Goal: Information Seeking & Learning: Understand process/instructions

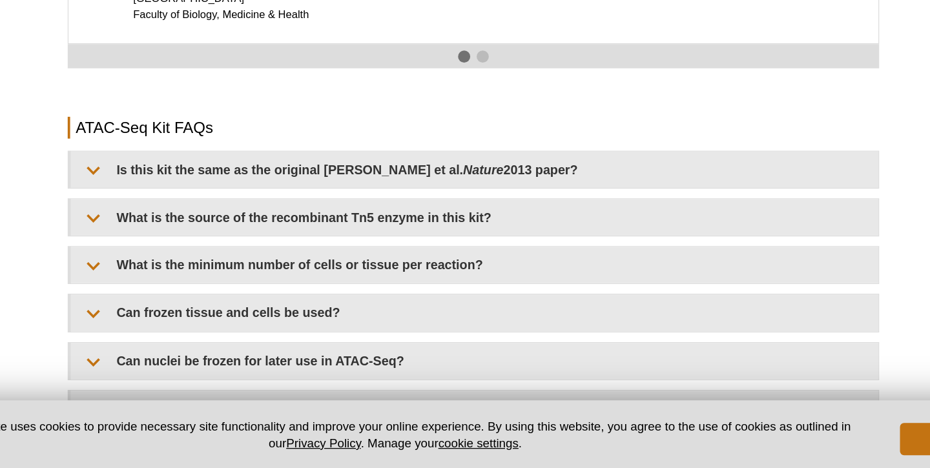
scroll to position [2178, 0]
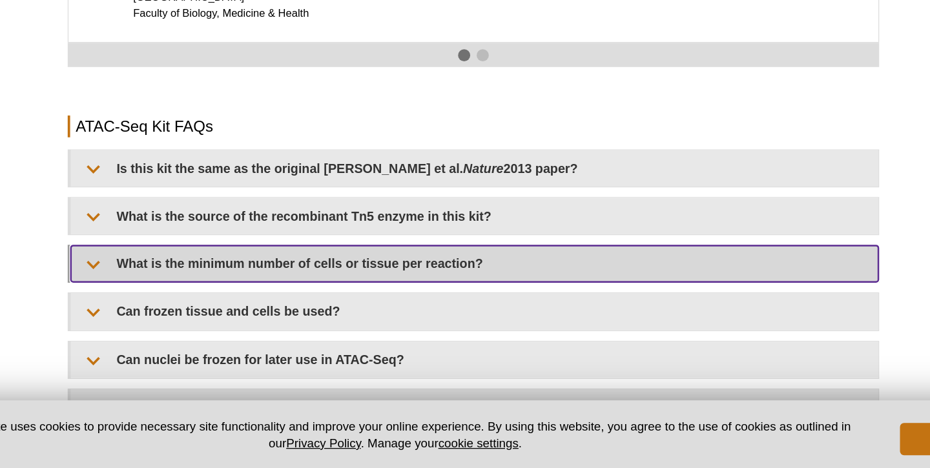
click at [425, 290] on summary "What is the minimum number of cells or tissue per reaction?" at bounding box center [465, 304] width 645 height 29
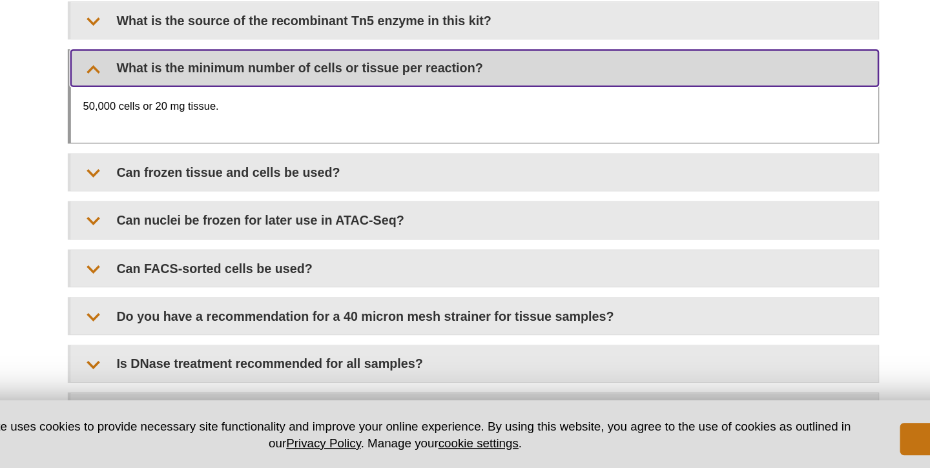
scroll to position [2337, 0]
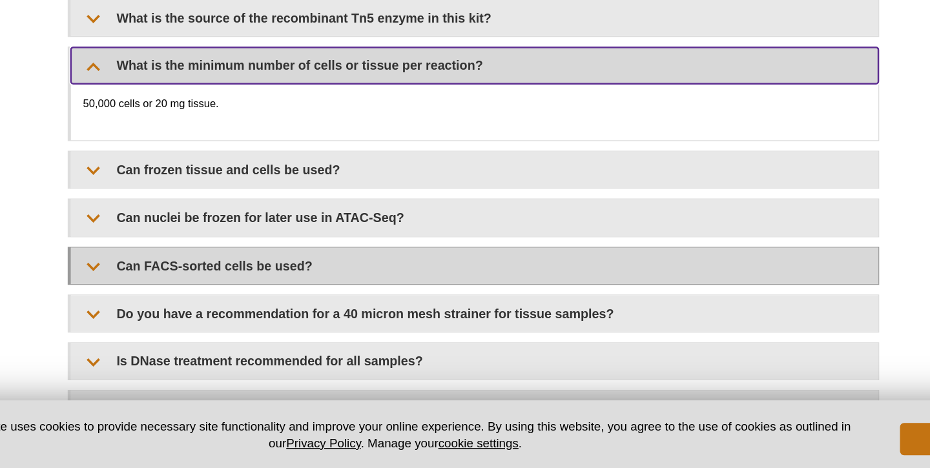
click at [422, 292] on summary "Can FACS-sorted cells be used?" at bounding box center [465, 306] width 645 height 29
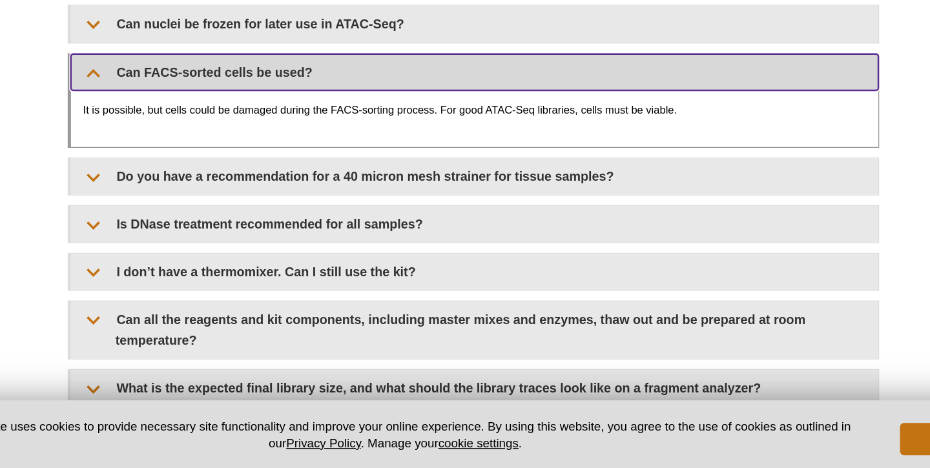
scroll to position [2498, 0]
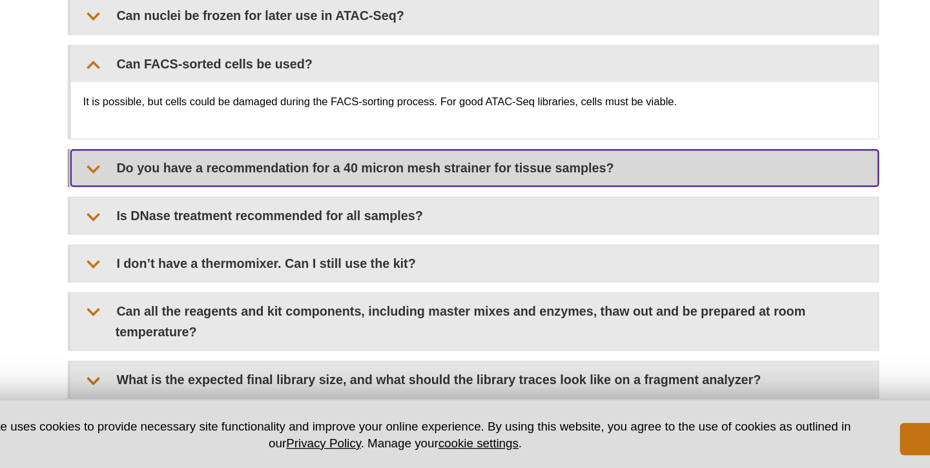
click at [449, 214] on summary "Do you have a recommendation for a 40 micron mesh strainer for tissue samples?" at bounding box center [465, 228] width 645 height 29
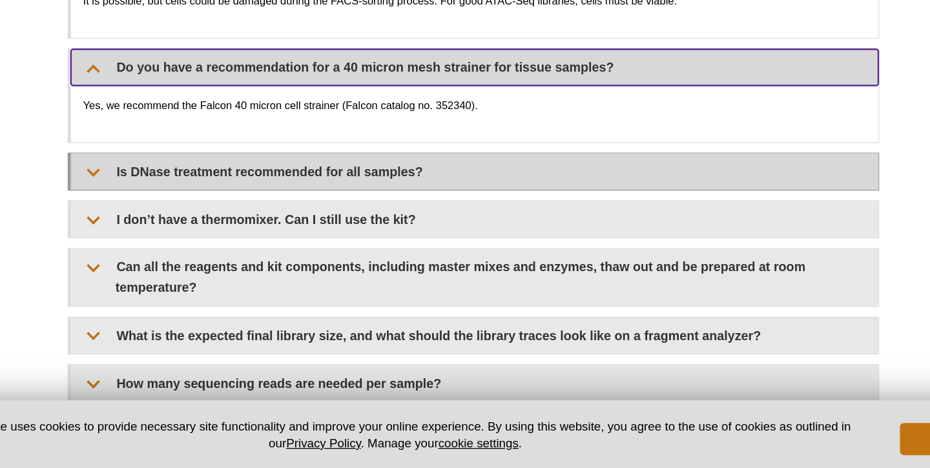
scroll to position [2579, 0]
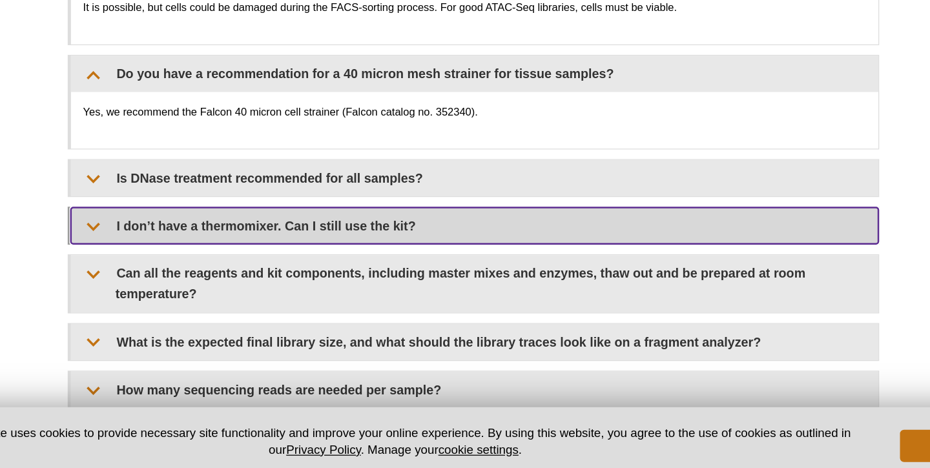
click at [421, 254] on summary "I don’t have a thermomixer. Can I still use the kit?" at bounding box center [465, 268] width 645 height 29
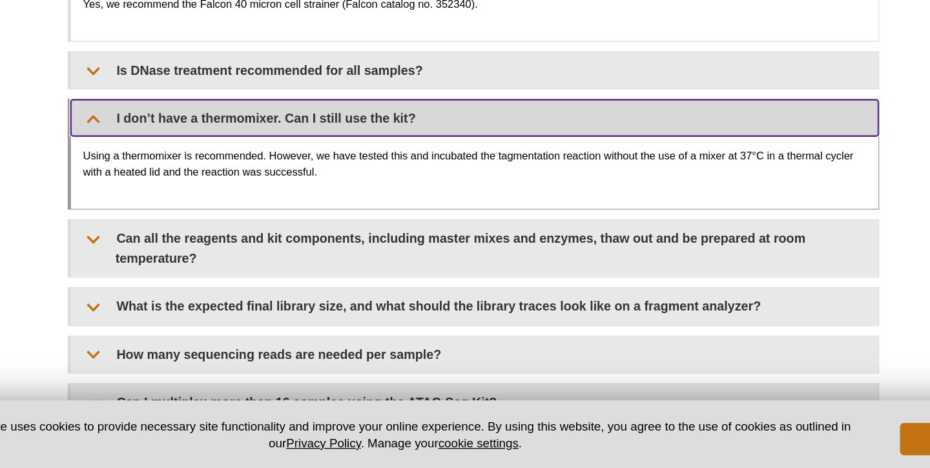
scroll to position [2660, 0]
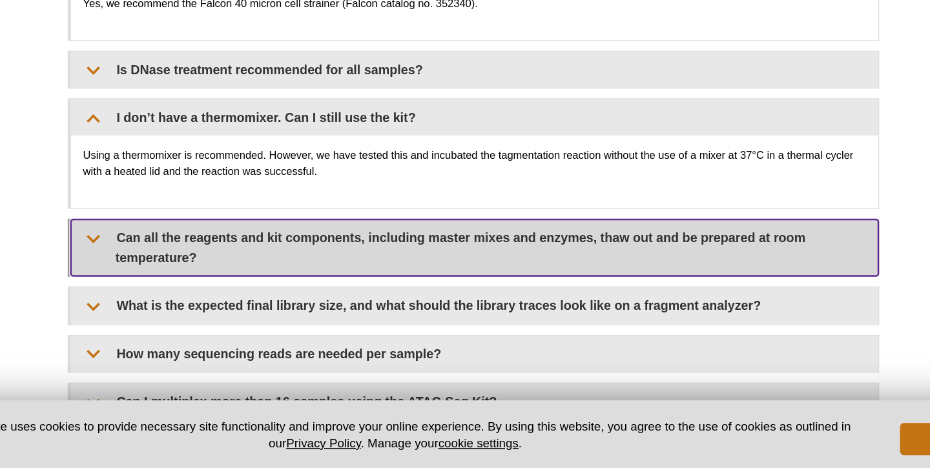
click at [364, 269] on summary "Can all the reagents and kit components, including master mixes and enzymes, th…" at bounding box center [465, 291] width 645 height 45
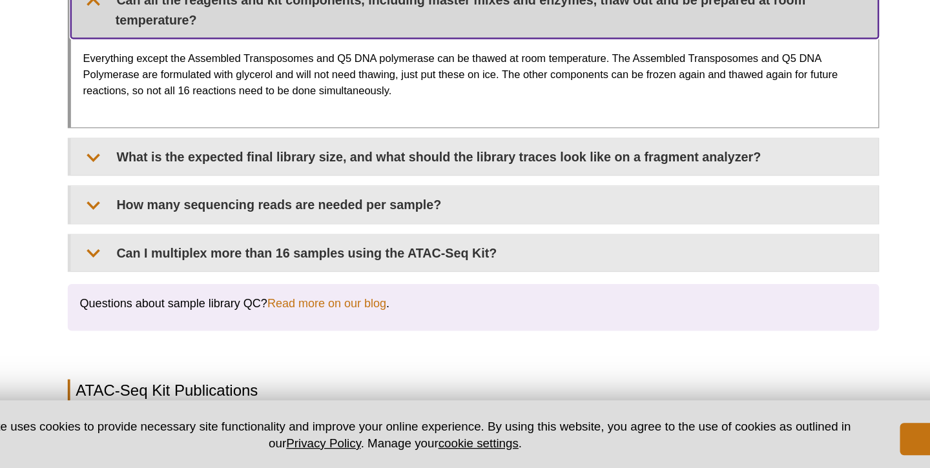
scroll to position [2864, 0]
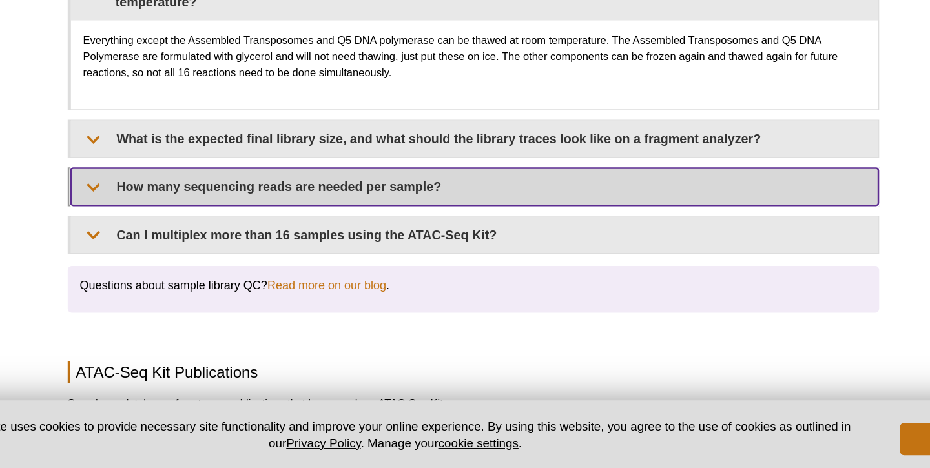
click at [366, 238] on summary "How many sequencing reads are needed per sample?" at bounding box center [465, 243] width 645 height 29
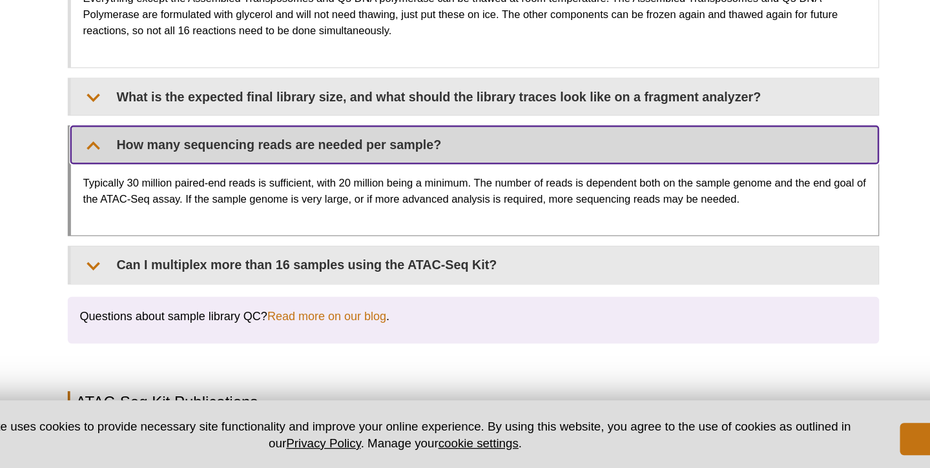
scroll to position [2898, 0]
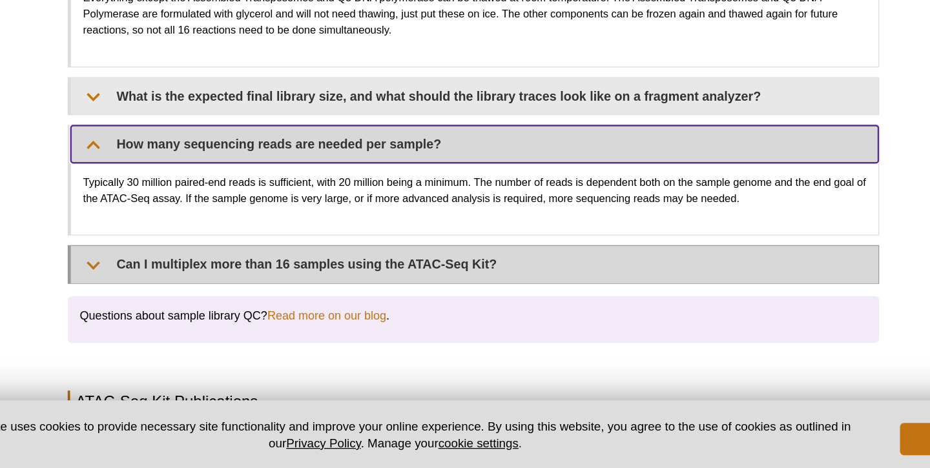
click at [359, 291] on summary "Can I multiplex more than 16 samples using the ATAC-Seq Kit?" at bounding box center [465, 305] width 645 height 29
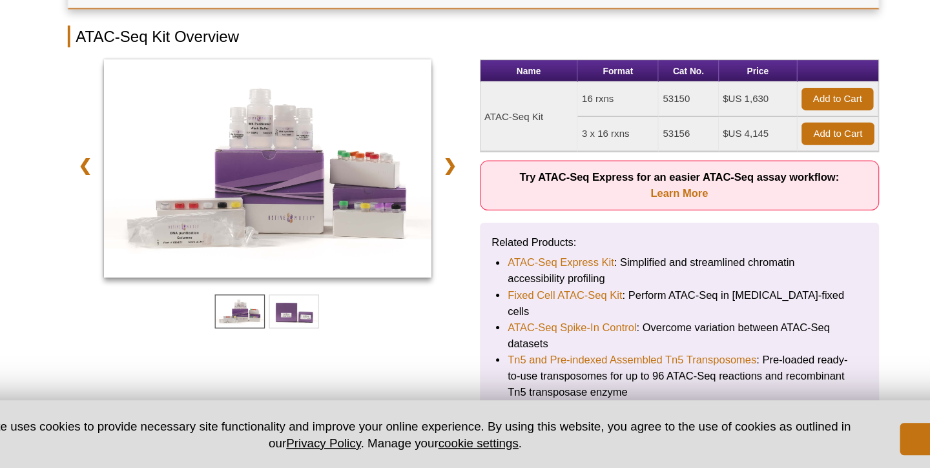
scroll to position [120, 0]
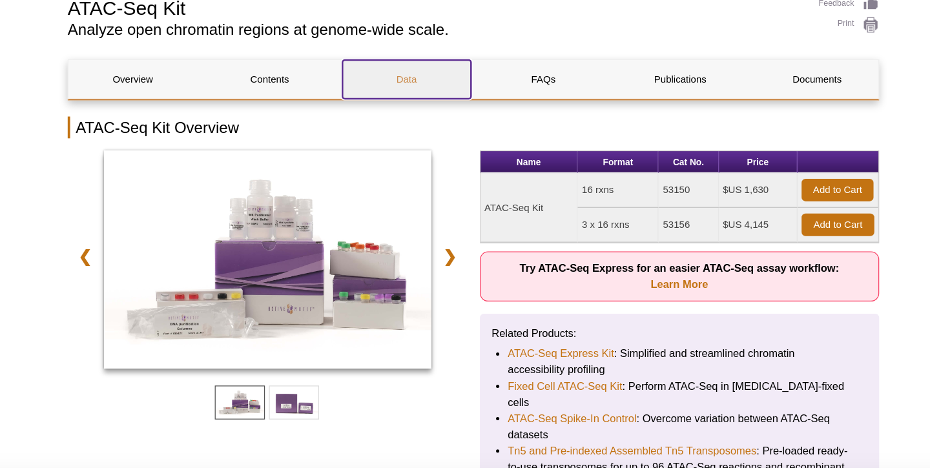
click at [413, 84] on link "Data" at bounding box center [411, 80] width 103 height 31
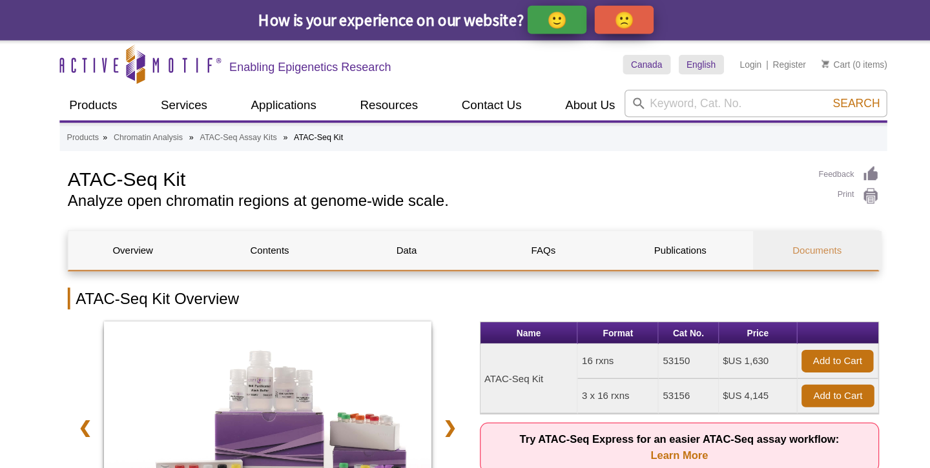
click at [717, 197] on link "Documents" at bounding box center [739, 200] width 103 height 31
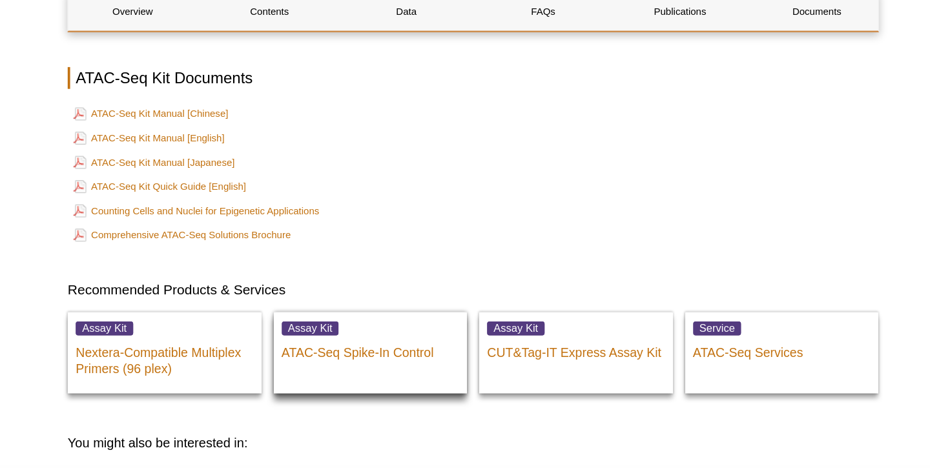
scroll to position [3897, 0]
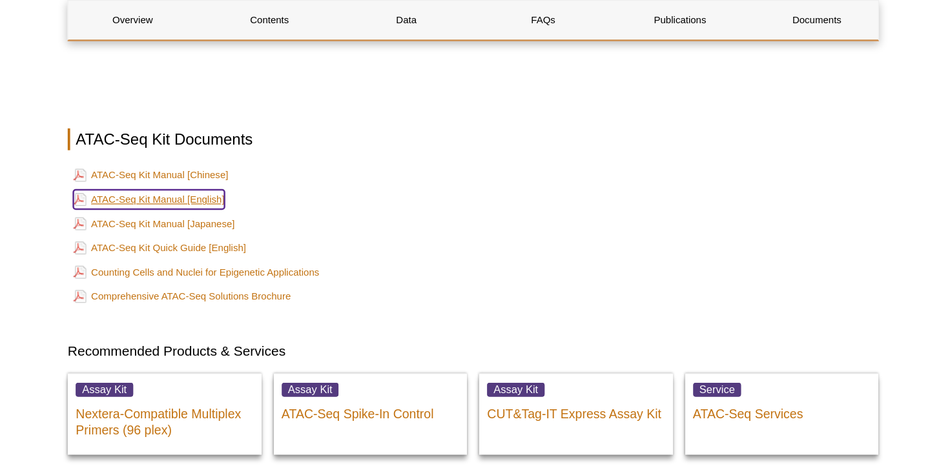
click at [256, 152] on link "ATAC-Seq Kit Manual [English]" at bounding box center [205, 159] width 121 height 15
